Goal: Navigation & Orientation: Go to known website

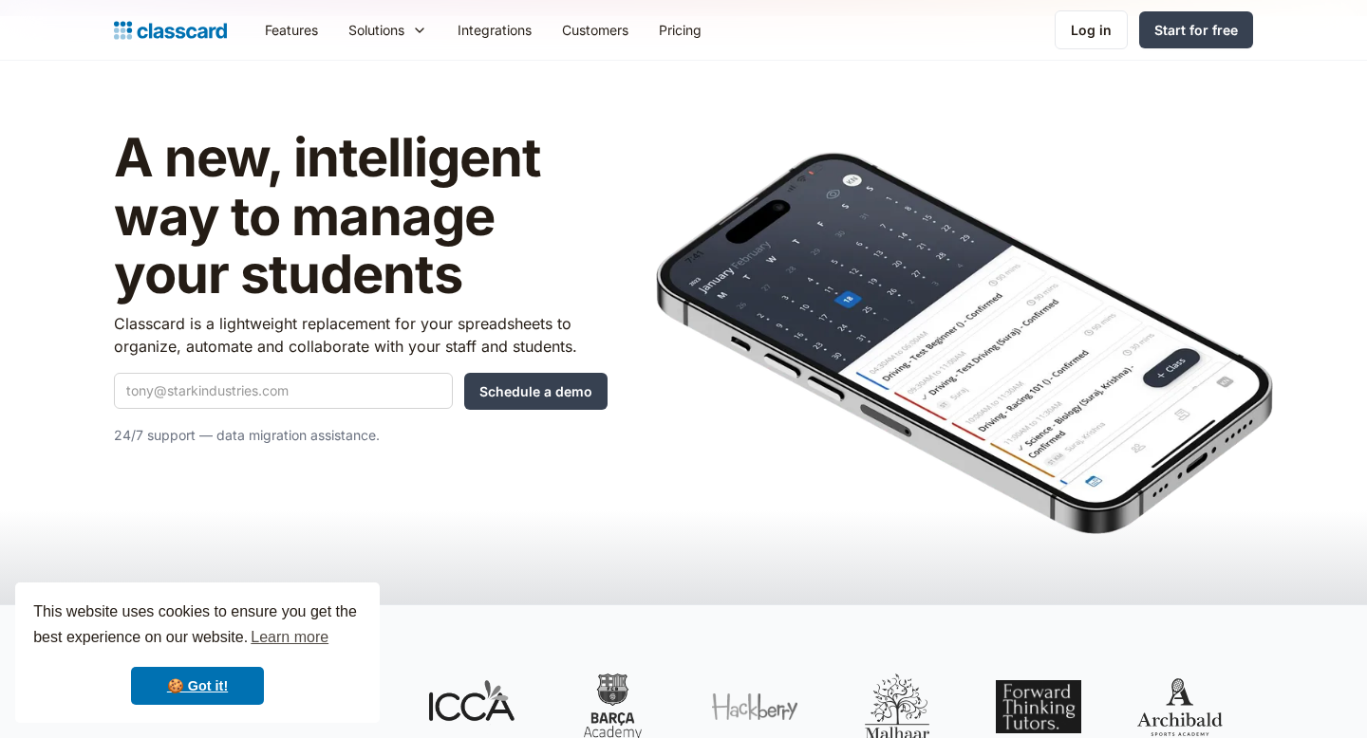
scroll to position [50, 0]
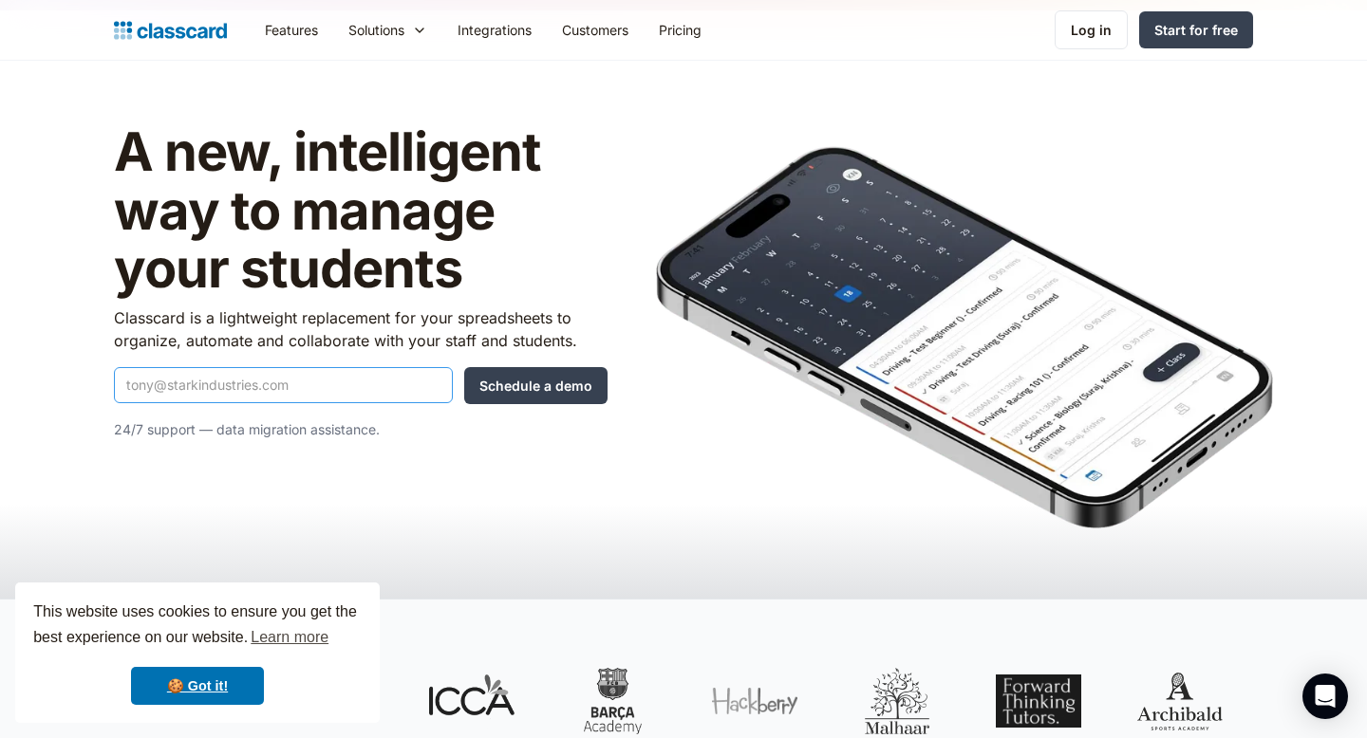
click at [365, 390] on input "Quick Demo Form" at bounding box center [283, 385] width 339 height 36
click at [1081, 41] on link "Log in" at bounding box center [1090, 29] width 73 height 39
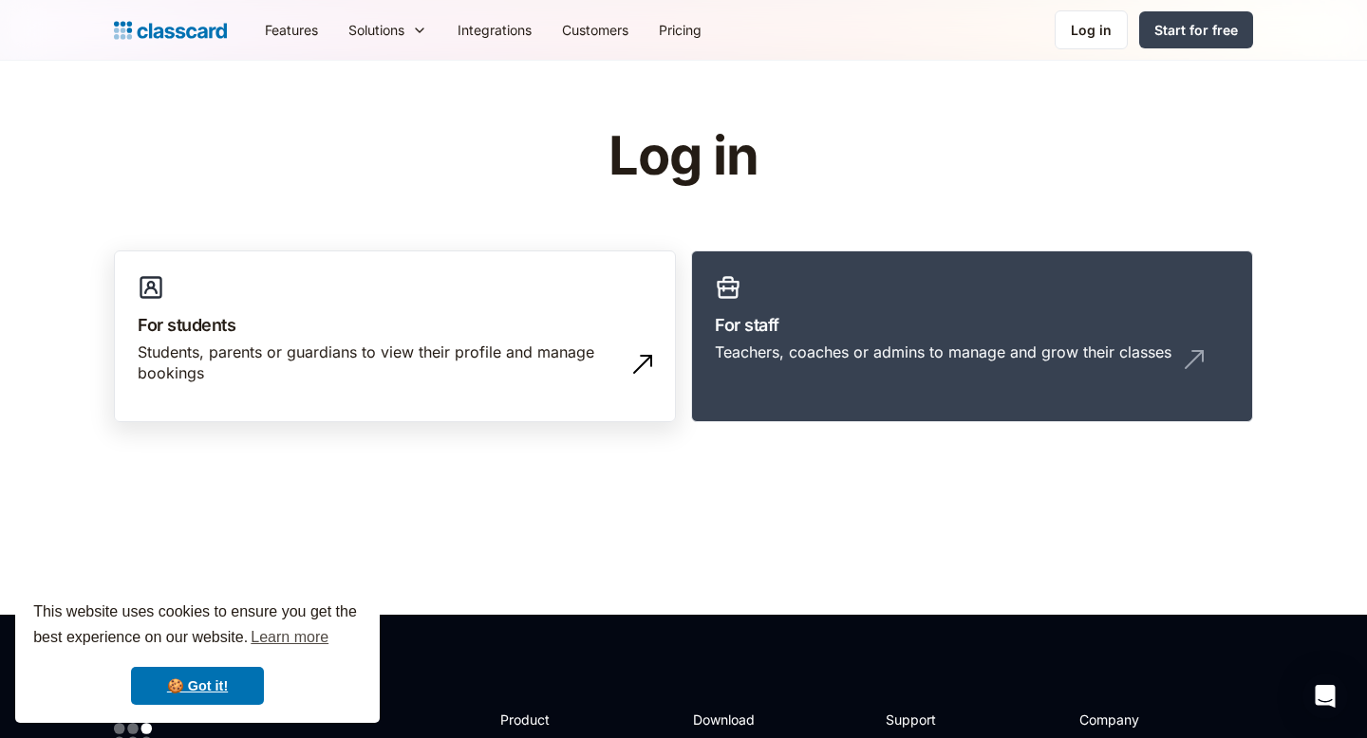
click at [494, 324] on h3 "For students" at bounding box center [395, 325] width 514 height 26
